Goal: Check status: Check status

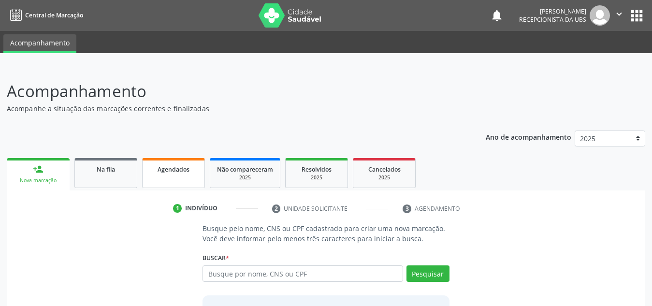
click at [180, 162] on link "Agendados" at bounding box center [173, 173] width 63 height 30
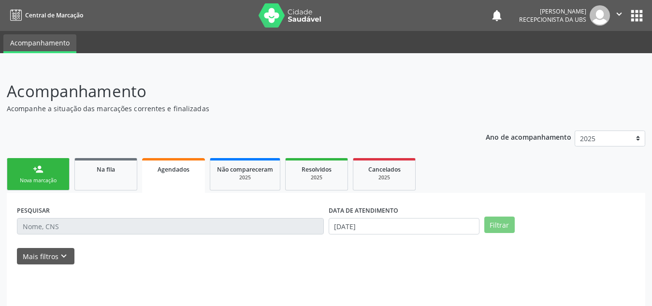
click at [185, 93] on p "Acompanhamento" at bounding box center [230, 91] width 447 height 24
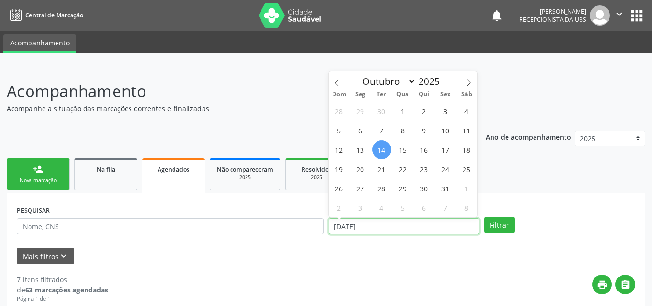
click at [382, 223] on input "[DATE]" at bounding box center [404, 226] width 151 height 16
click at [406, 154] on span "15" at bounding box center [403, 149] width 19 height 19
type input "[DATE]"
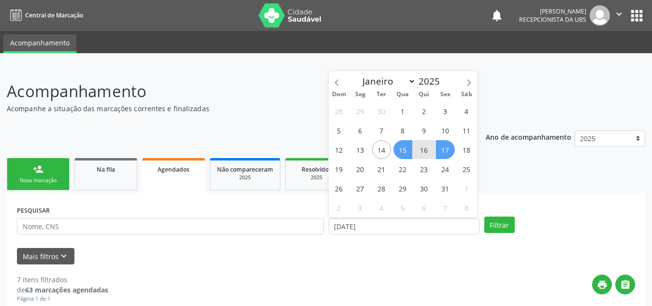
click at [450, 154] on span "17" at bounding box center [445, 149] width 19 height 19
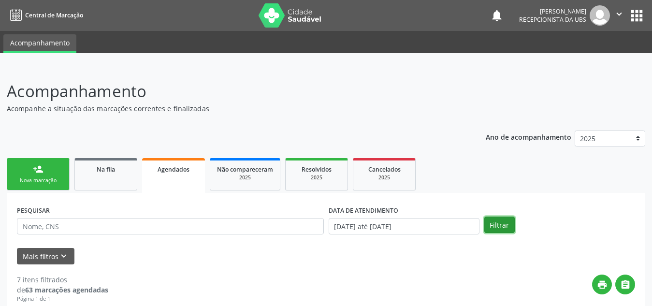
click at [495, 226] on button "Filtrar" at bounding box center [500, 225] width 30 height 16
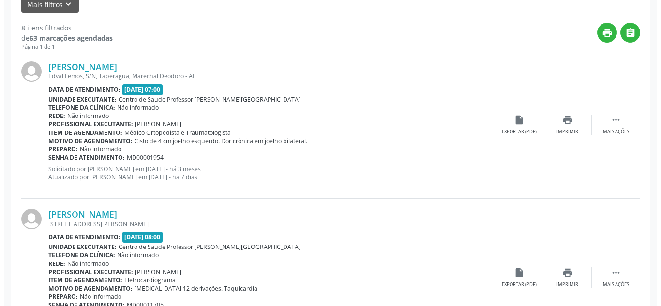
scroll to position [252, 0]
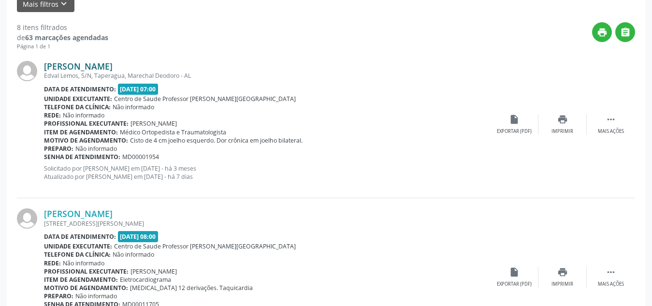
click at [102, 69] on link "[PERSON_NAME]" at bounding box center [78, 66] width 69 height 11
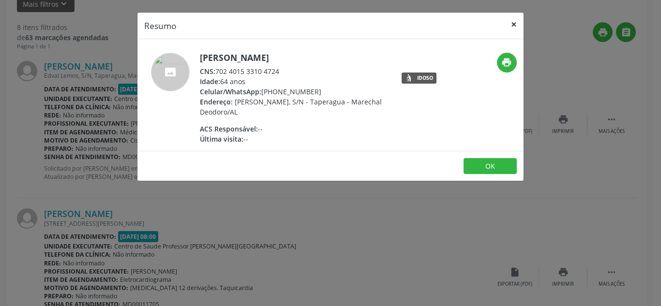
click at [514, 25] on button "×" at bounding box center [513, 25] width 19 height 24
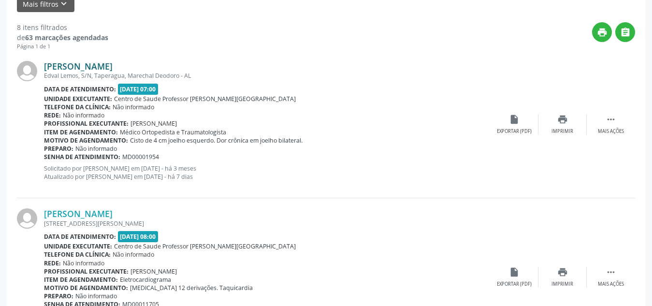
click at [113, 71] on link "[PERSON_NAME]" at bounding box center [78, 66] width 69 height 11
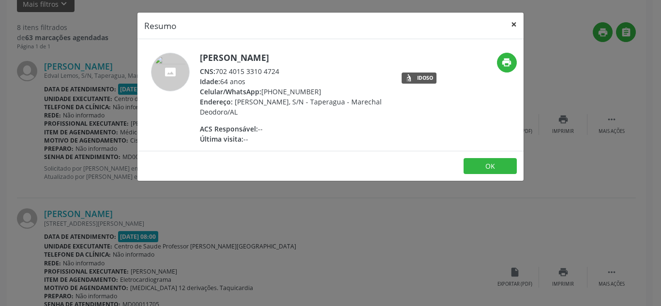
click at [516, 25] on button "×" at bounding box center [513, 25] width 19 height 24
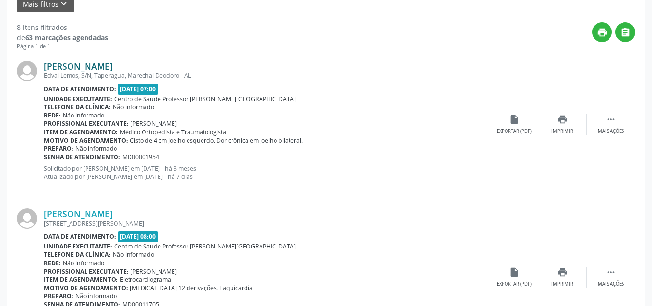
click at [101, 70] on link "[PERSON_NAME]" at bounding box center [78, 66] width 69 height 11
